Goal: Find specific page/section: Find specific page/section

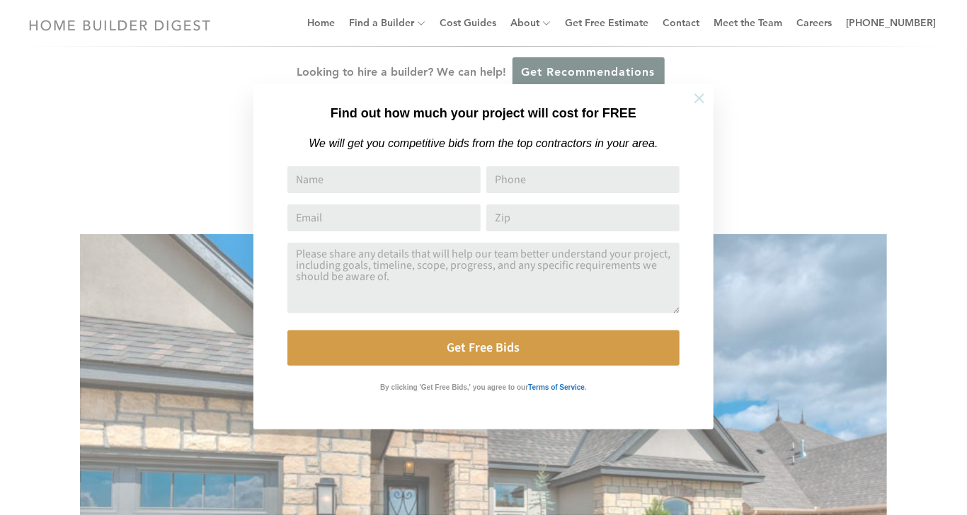
click at [704, 107] on button at bounding box center [700, 99] width 50 height 50
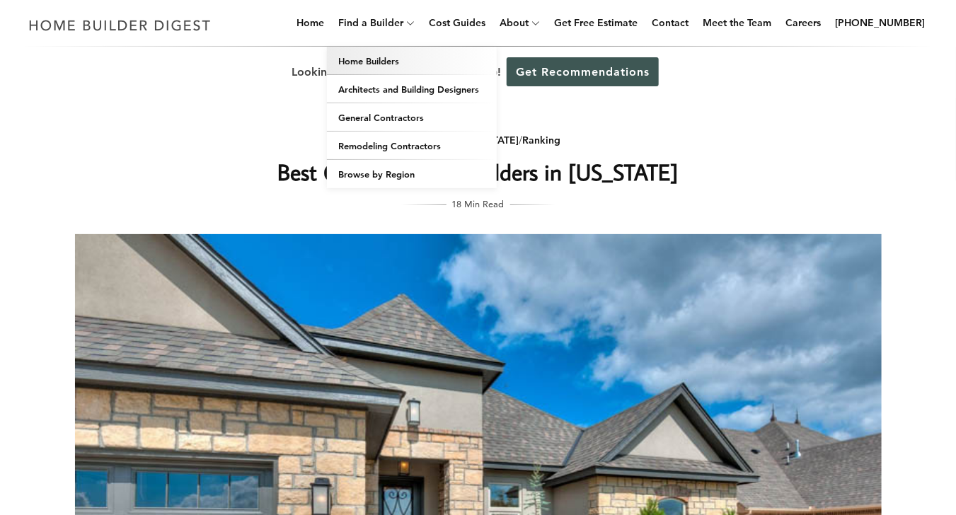
click at [401, 62] on link "Home Builders" at bounding box center [412, 61] width 170 height 28
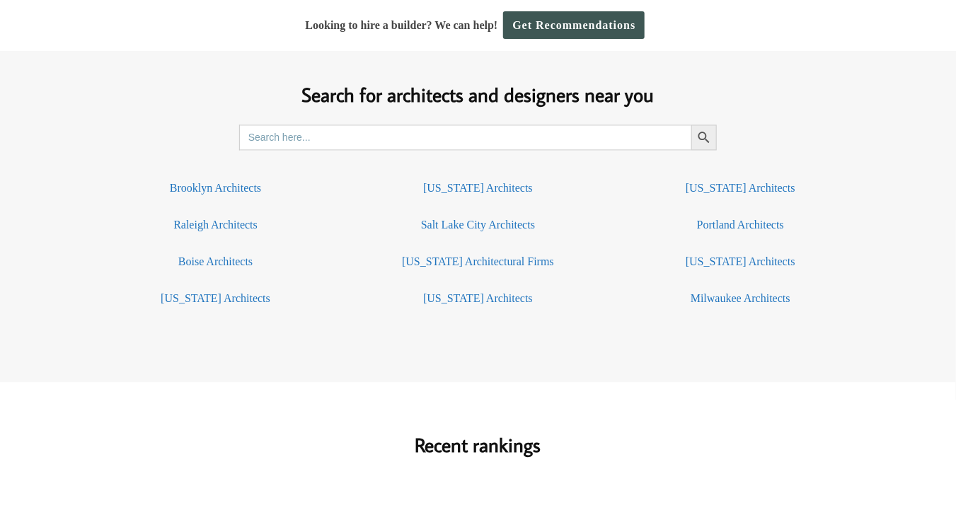
scroll to position [1052, 0]
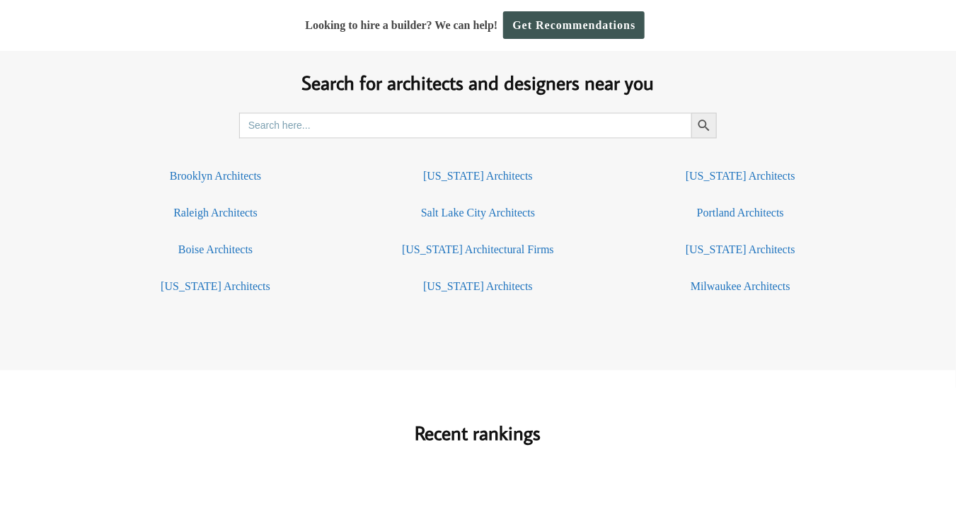
click at [566, 133] on input "Search for:" at bounding box center [465, 125] width 453 height 25
type input "f"
type input "orlando"
click at [692, 113] on button "Search Button" at bounding box center [704, 125] width 25 height 25
